Goal: Information Seeking & Learning: Learn about a topic

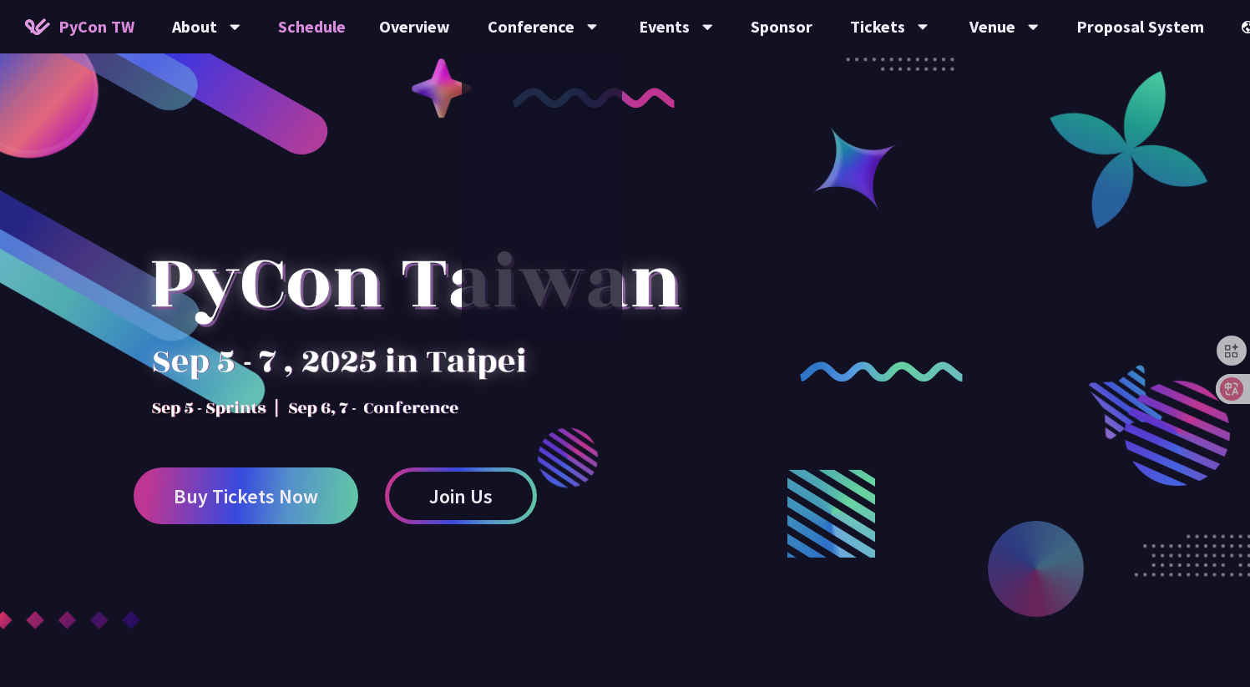
click at [316, 20] on link "Schedule" at bounding box center [311, 26] width 101 height 53
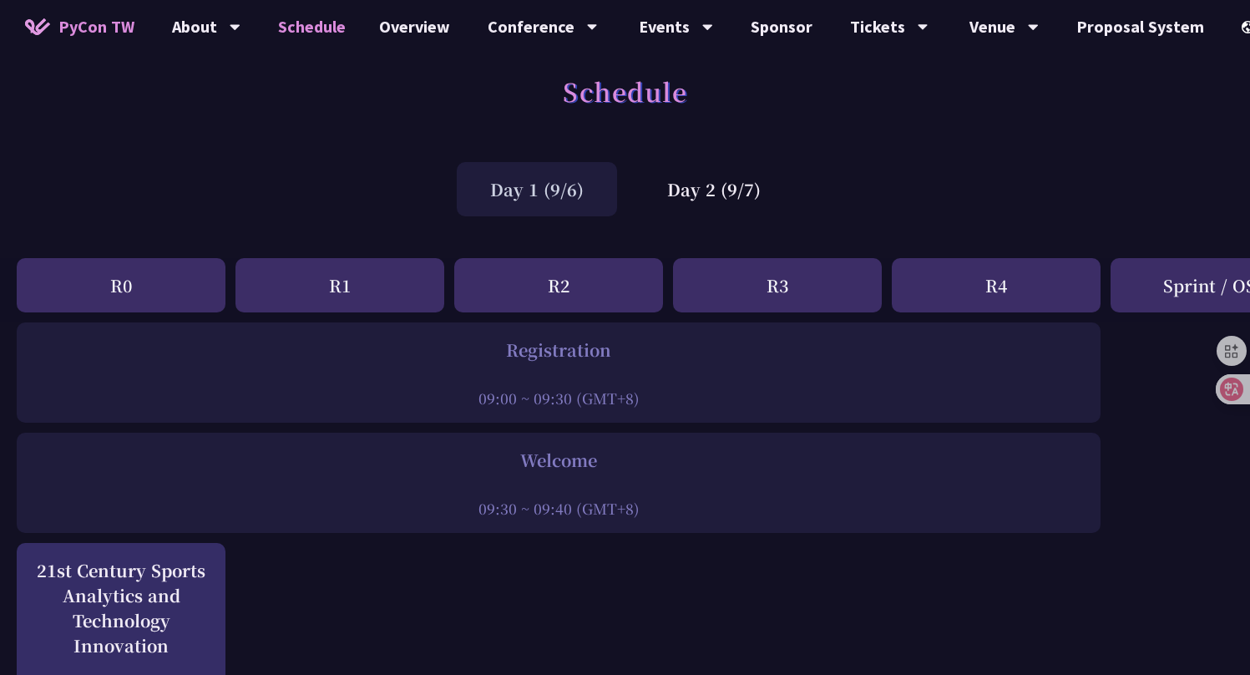
scroll to position [27, 0]
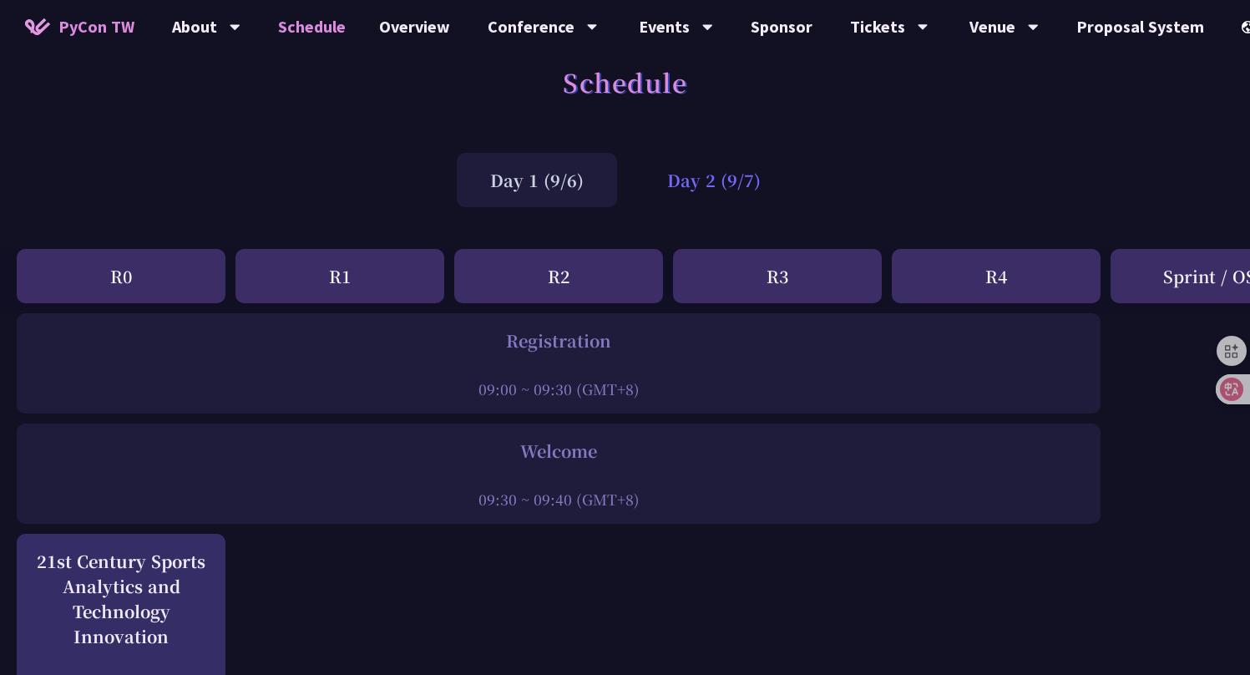
click at [713, 203] on div "Day 2 (9/7)" at bounding box center [714, 180] width 160 height 54
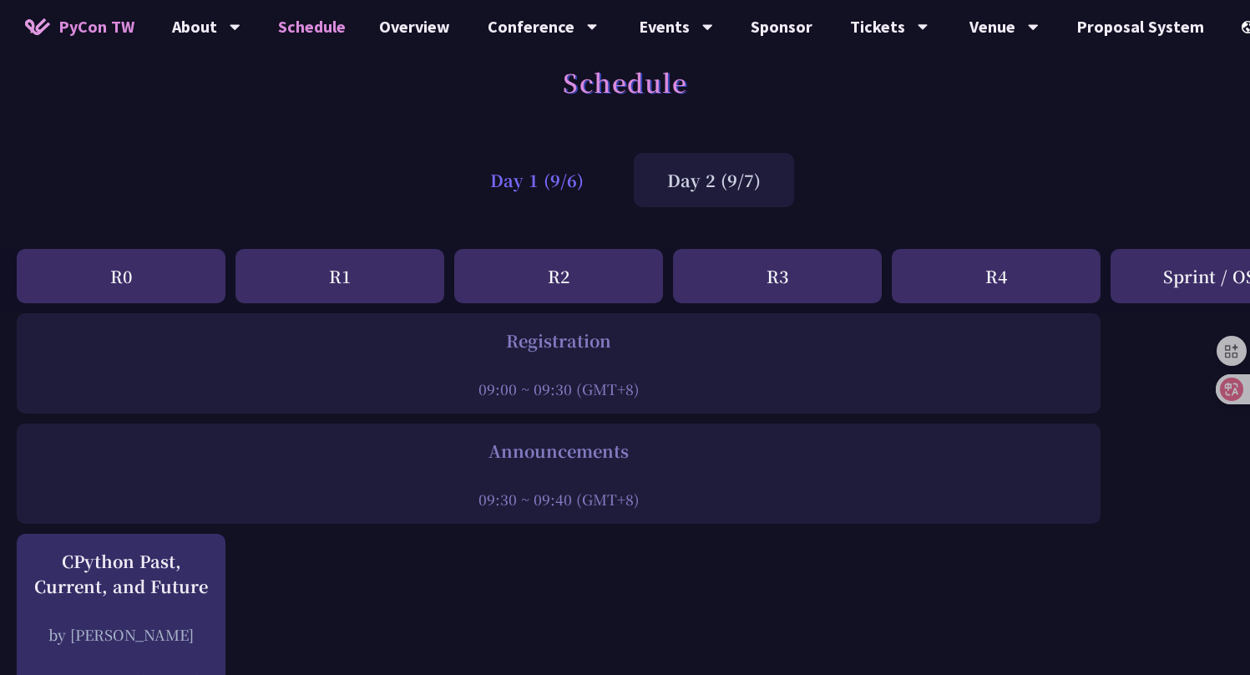
click at [572, 179] on div "Day 1 (9/6)" at bounding box center [537, 180] width 160 height 54
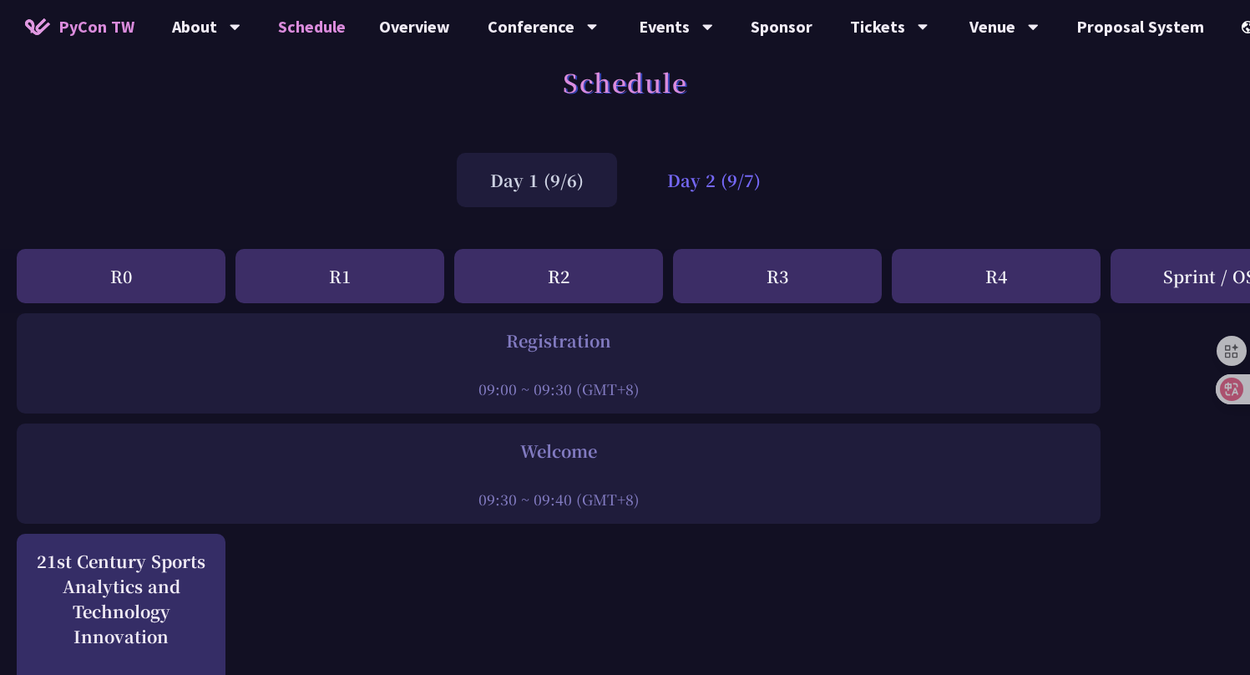
click at [710, 190] on div "Day 2 (9/7)" at bounding box center [714, 180] width 160 height 54
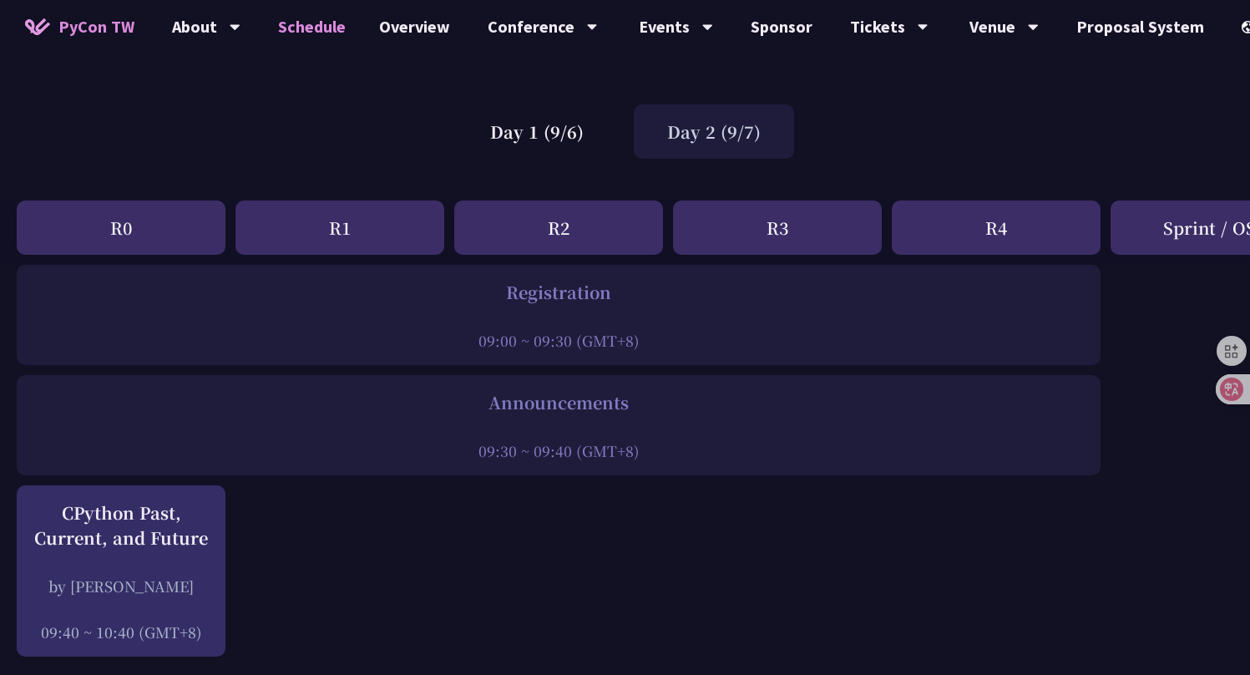
scroll to position [40, 0]
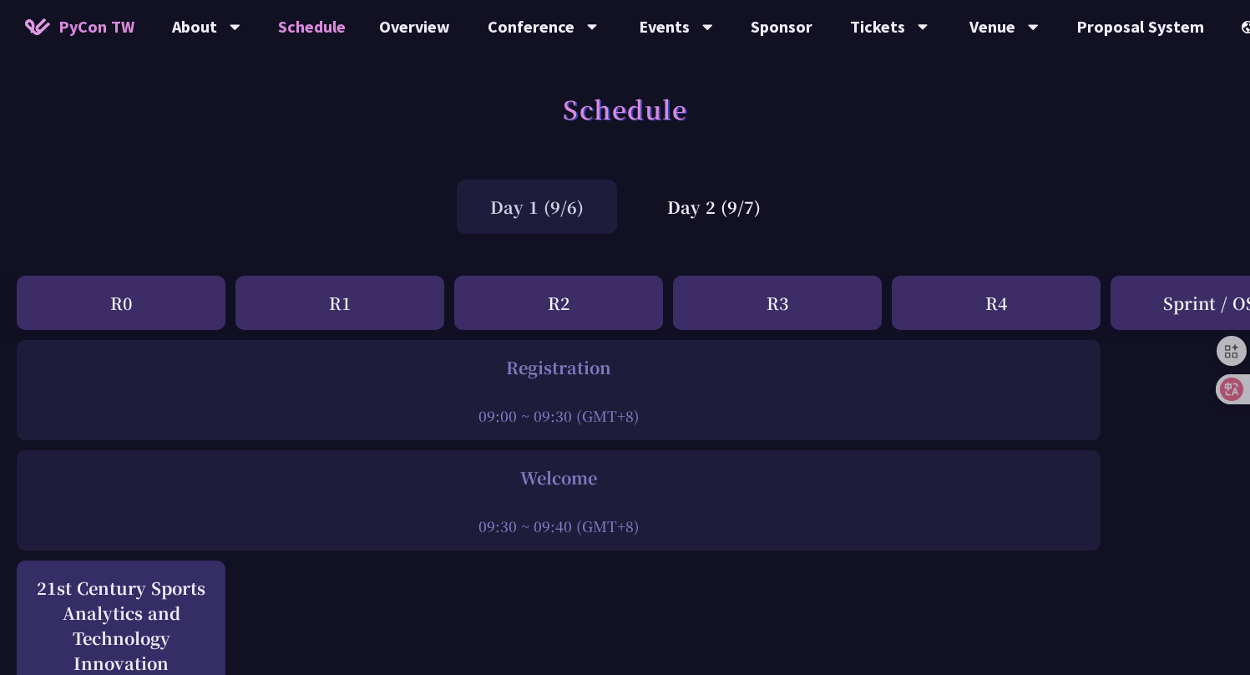
click at [917, 160] on div "Schedule" at bounding box center [625, 127] width 1250 height 88
click at [722, 203] on div "Day 2 (9/7)" at bounding box center [714, 206] width 160 height 54
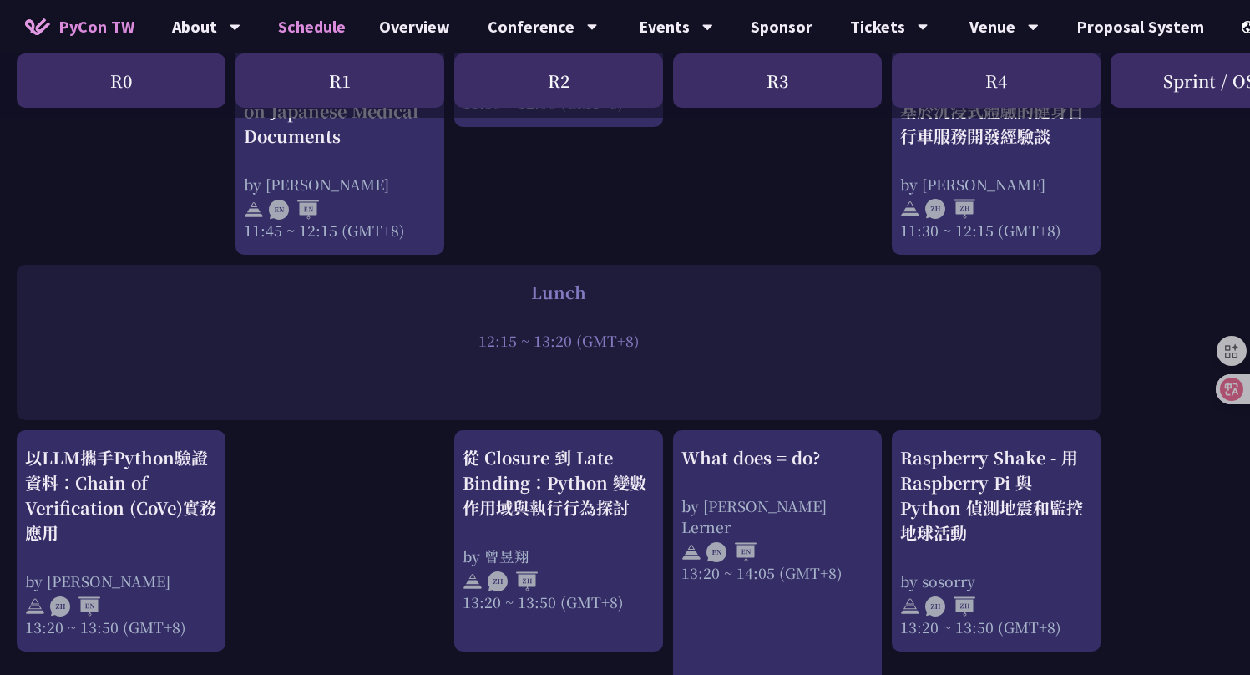
scroll to position [1175, 0]
